Goal: Task Accomplishment & Management: Use online tool/utility

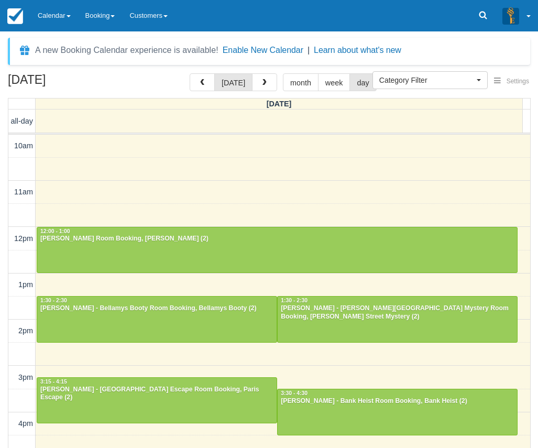
select select
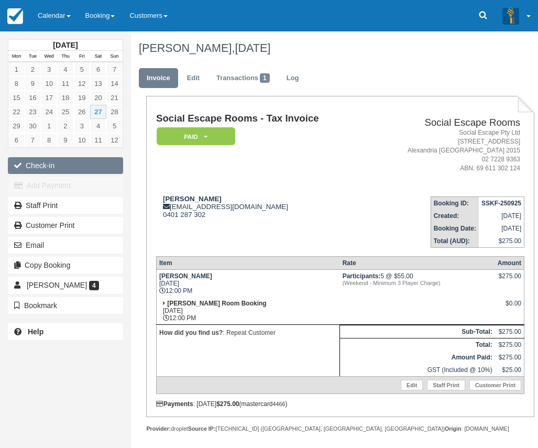
click at [38, 166] on button "Check-in" at bounding box center [65, 165] width 115 height 17
